Goal: Task Accomplishment & Management: Use online tool/utility

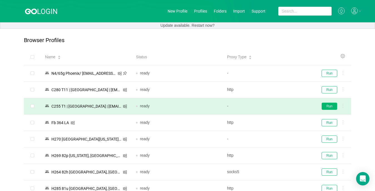
click at [334, 107] on button "Run" at bounding box center [330, 105] width 16 height 7
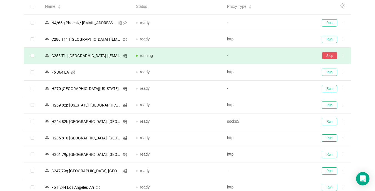
scroll to position [56, 0]
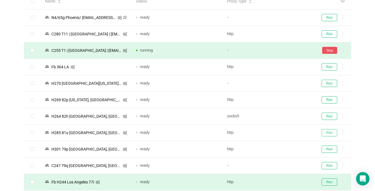
drag, startPoint x: 330, startPoint y: 131, endPoint x: 227, endPoint y: 182, distance: 115.1
click at [330, 130] on button "Run" at bounding box center [330, 132] width 16 height 7
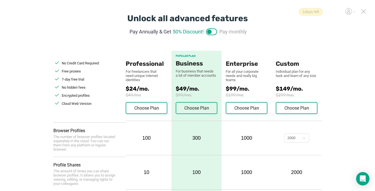
click at [363, 11] on icon at bounding box center [363, 11] width 5 height 5
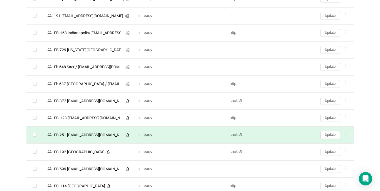
scroll to position [961, 0]
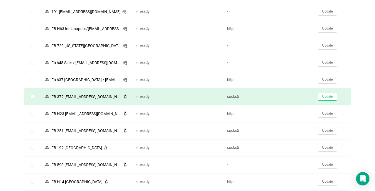
click at [330, 97] on button "Update" at bounding box center [327, 97] width 19 height 8
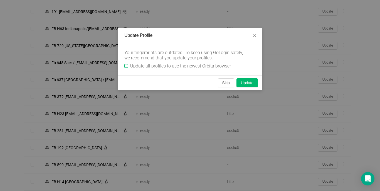
click at [124, 65] on input "Update all profiles to use the newest Orbita browser" at bounding box center [126, 66] width 4 height 4
checkbox input "true"
click at [224, 83] on button "Skip" at bounding box center [226, 82] width 16 height 9
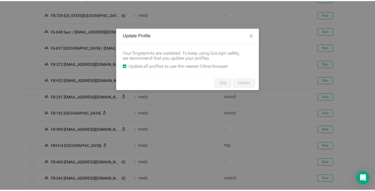
scroll to position [932, 0]
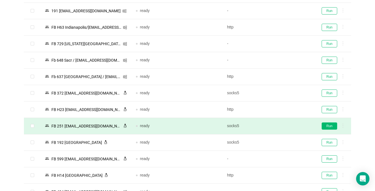
click at [330, 125] on button "Run" at bounding box center [330, 125] width 16 height 7
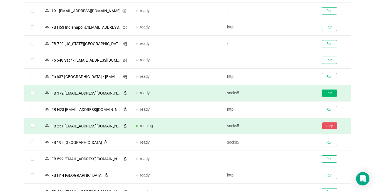
click at [330, 92] on button "Run" at bounding box center [330, 92] width 16 height 7
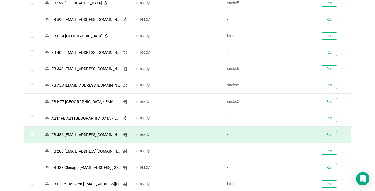
scroll to position [1099, 0]
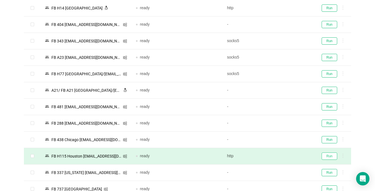
click at [326, 154] on button "Run" at bounding box center [330, 155] width 16 height 7
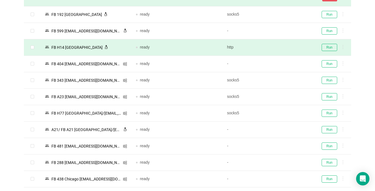
scroll to position [1043, 0]
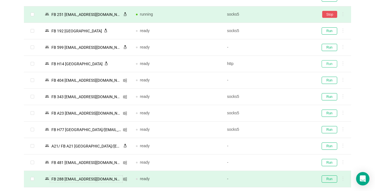
click at [329, 64] on button "Run" at bounding box center [330, 63] width 16 height 7
